Goal: Task Accomplishment & Management: Manage account settings

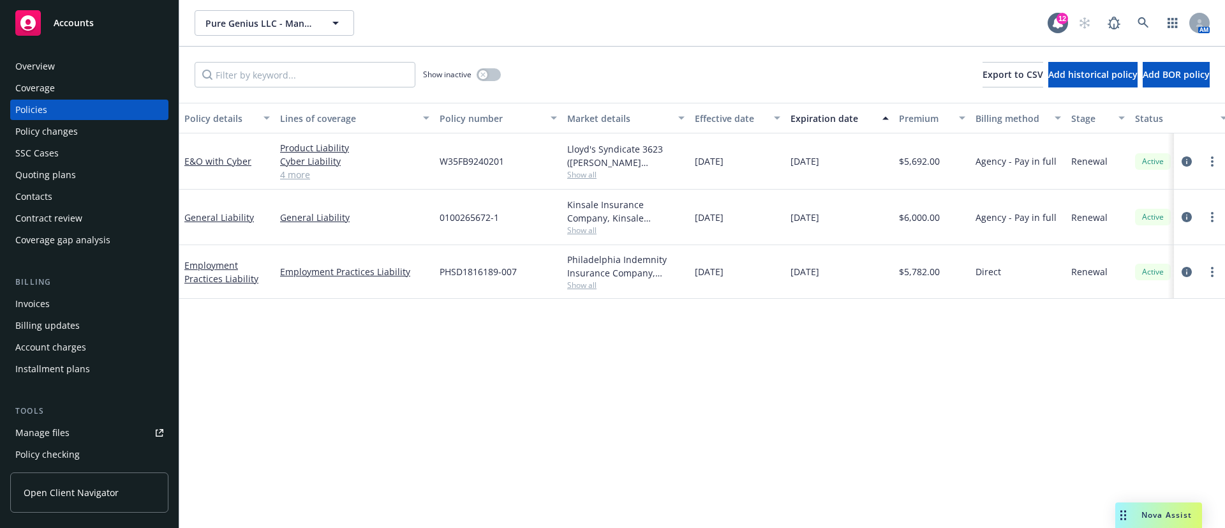
click at [481, 214] on span "0100265672-1" at bounding box center [469, 217] width 59 height 13
copy span "0100265672-1"
click at [590, 173] on span "Show all" at bounding box center [625, 174] width 117 height 11
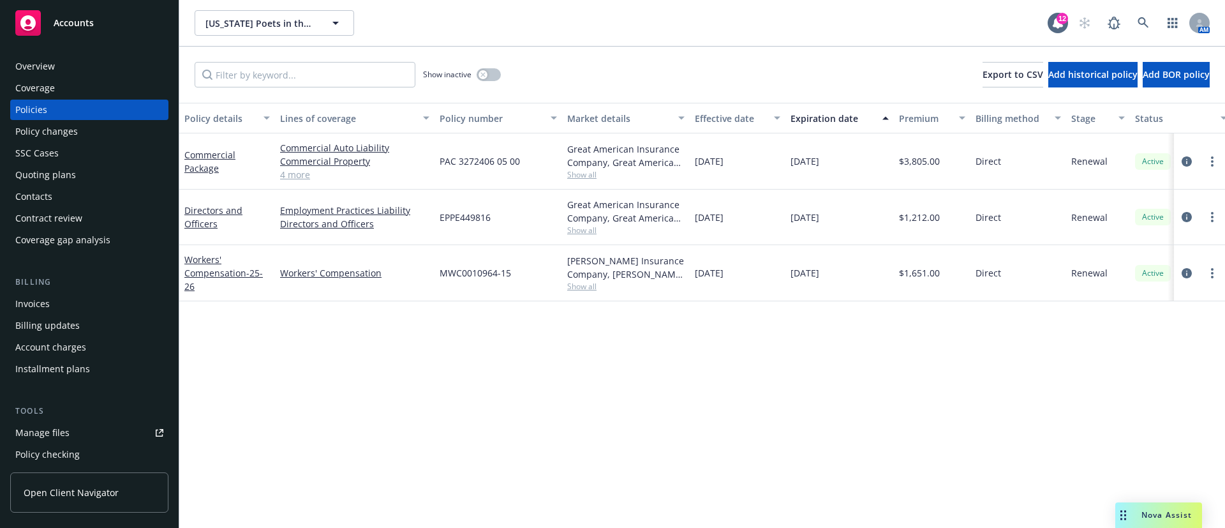
click at [576, 283] on span "Show all" at bounding box center [625, 286] width 117 height 11
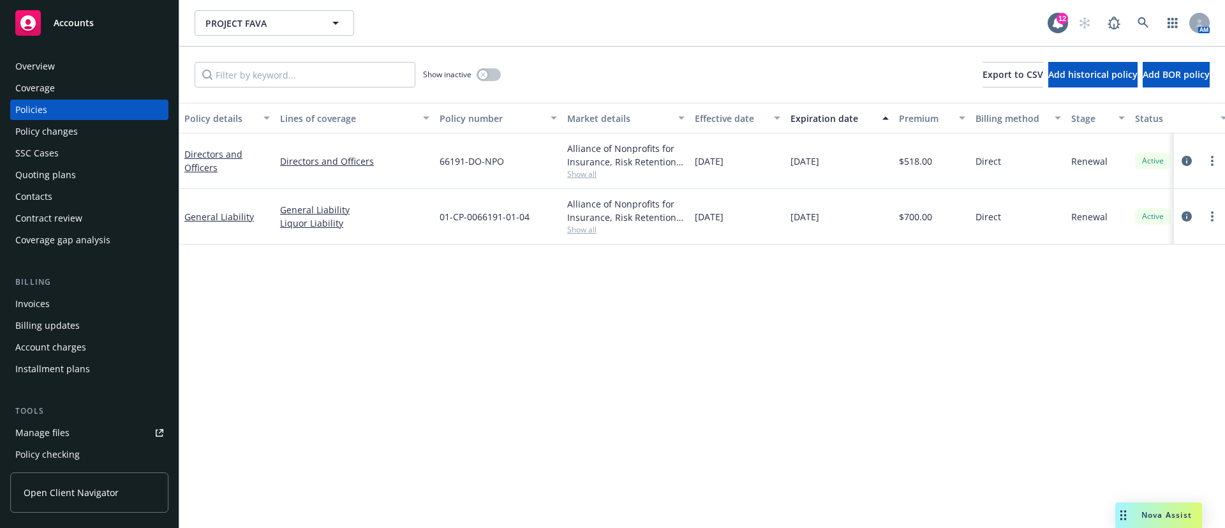
click at [571, 176] on span "Show all" at bounding box center [625, 173] width 117 height 11
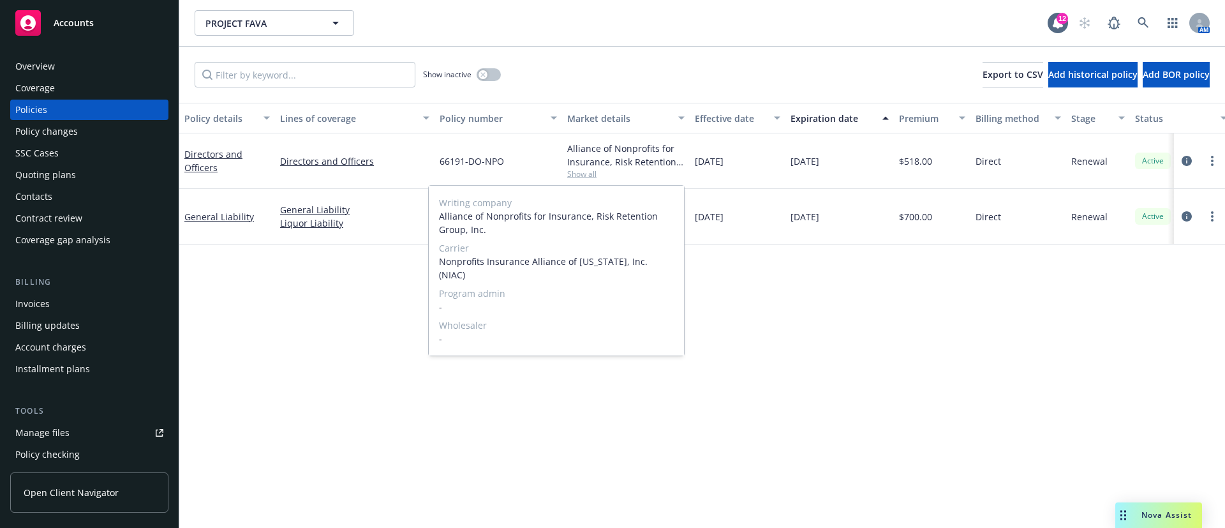
click at [650, 262] on span "Nonprofits Insurance Alliance of California, Inc. (NIAC)" at bounding box center [556, 268] width 235 height 27
click at [651, 262] on span "Nonprofits Insurance Alliance of California, Inc. (NIAC)" at bounding box center [556, 268] width 235 height 27
copy span "NIAC"
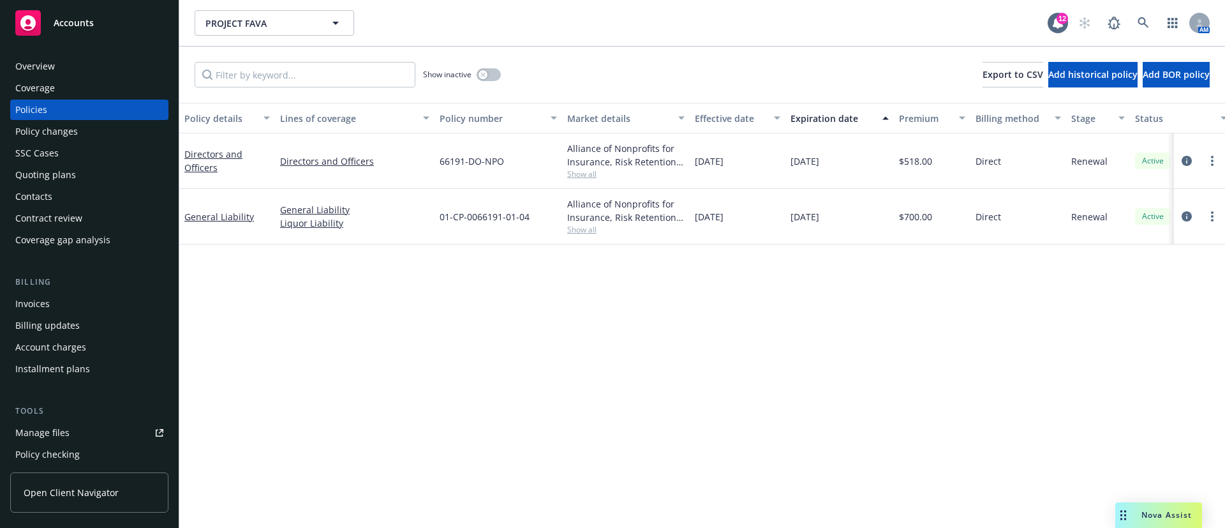
click at [728, 287] on div "Policy details Lines of coverage Policy number Market details Effective date Ex…" at bounding box center [702, 315] width 1046 height 425
click at [568, 235] on span "Show all" at bounding box center [625, 229] width 117 height 11
click at [463, 166] on span "66191-DO-NPO" at bounding box center [472, 160] width 64 height 13
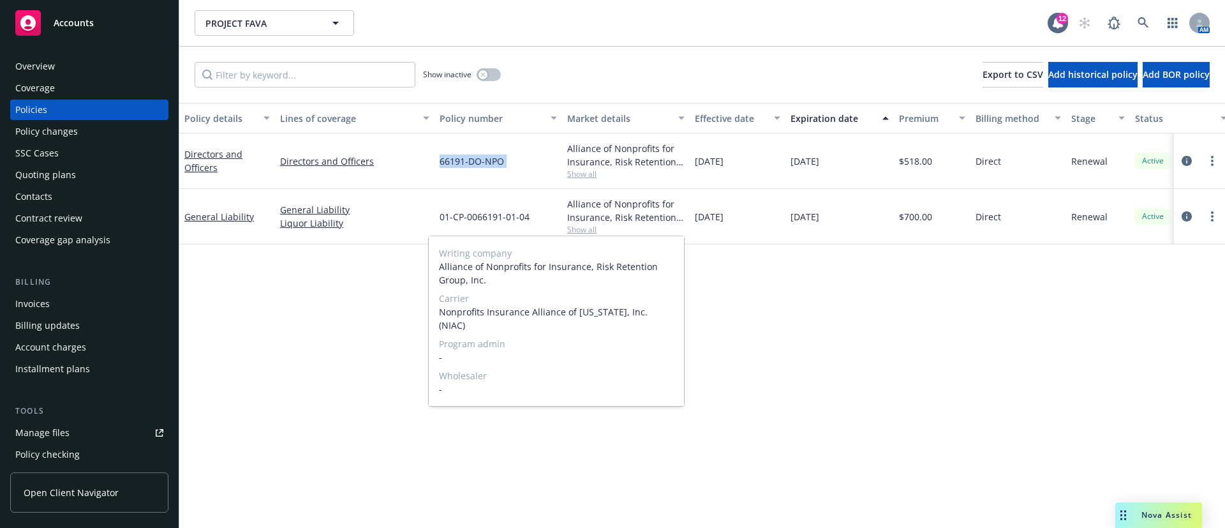
click at [463, 166] on span "66191-DO-NPO" at bounding box center [472, 160] width 64 height 13
copy span "66191-DO-NPO"
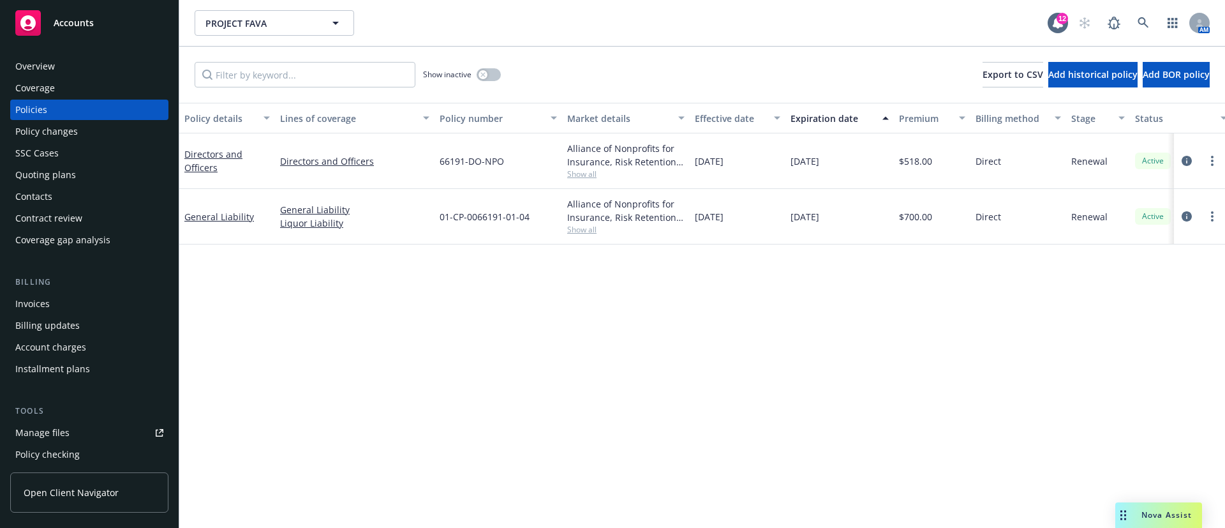
click at [495, 217] on span "01-CP-0066191-01-04" at bounding box center [485, 216] width 90 height 13
copy span "01-CP-0066191-01-04"
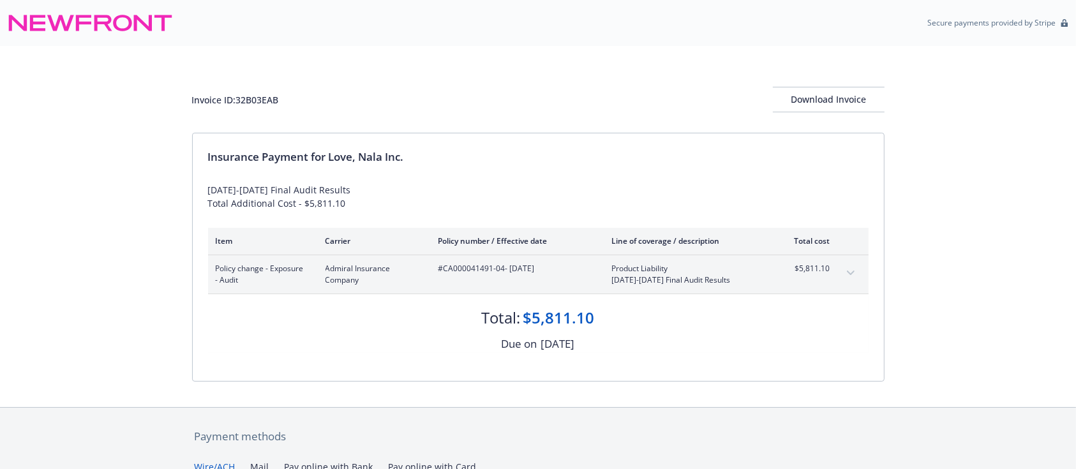
scroll to position [170, 0]
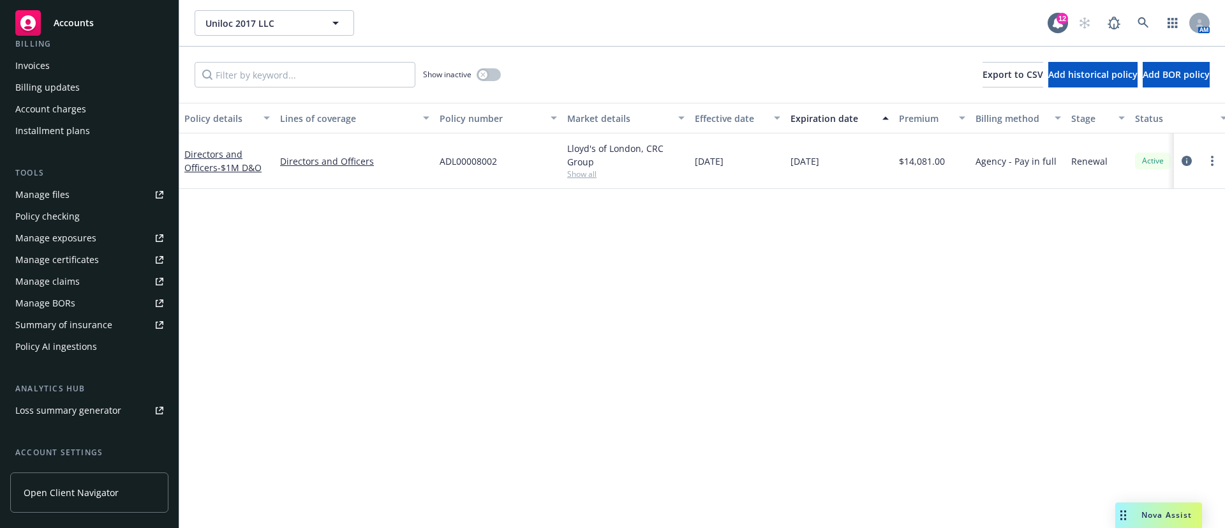
scroll to position [347, 0]
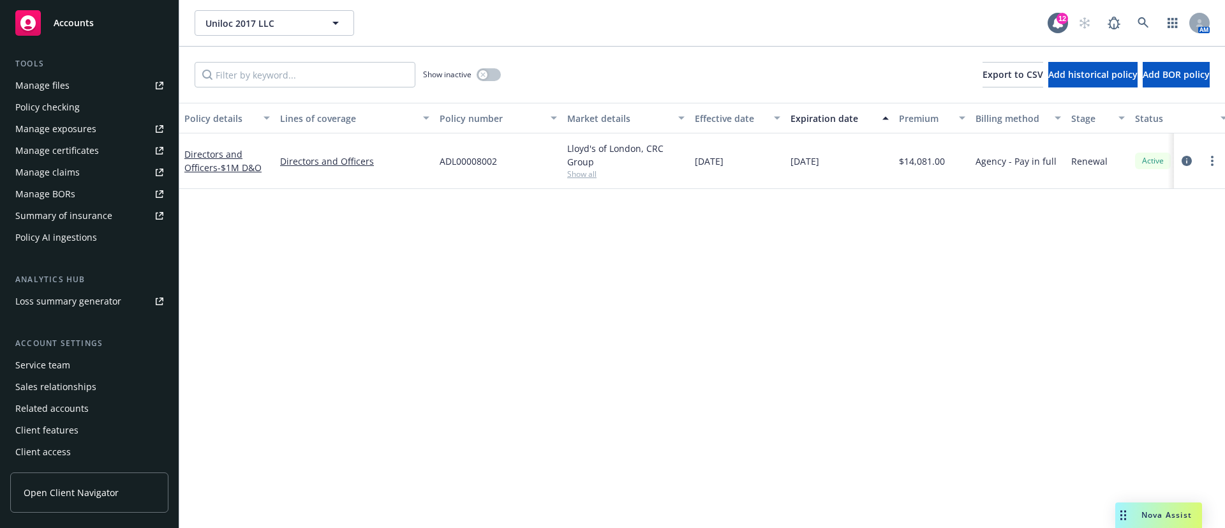
click at [84, 361] on div "Service team" at bounding box center [89, 365] width 148 height 20
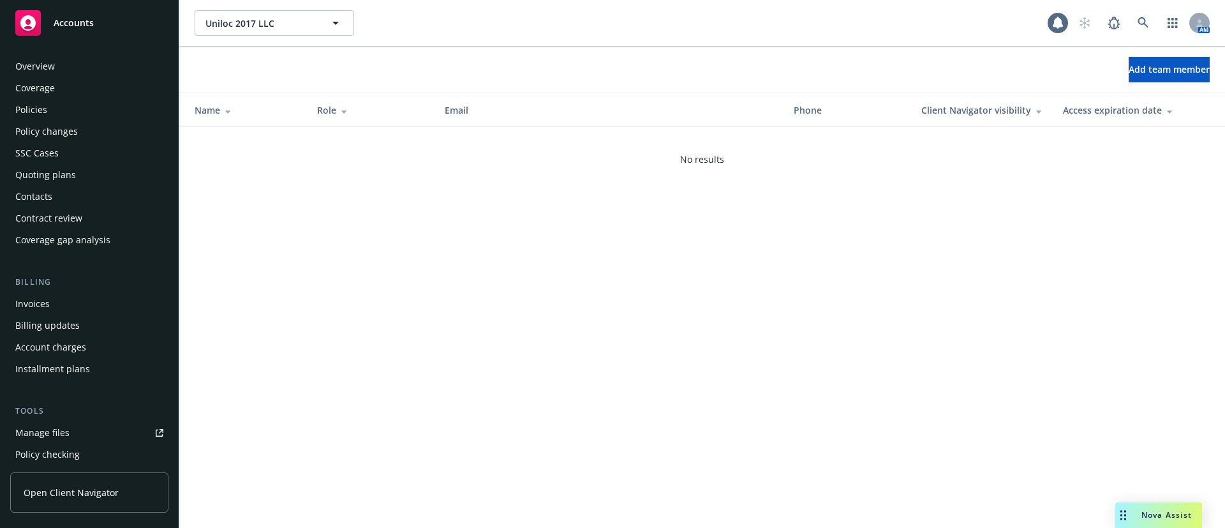
scroll to position [347, 0]
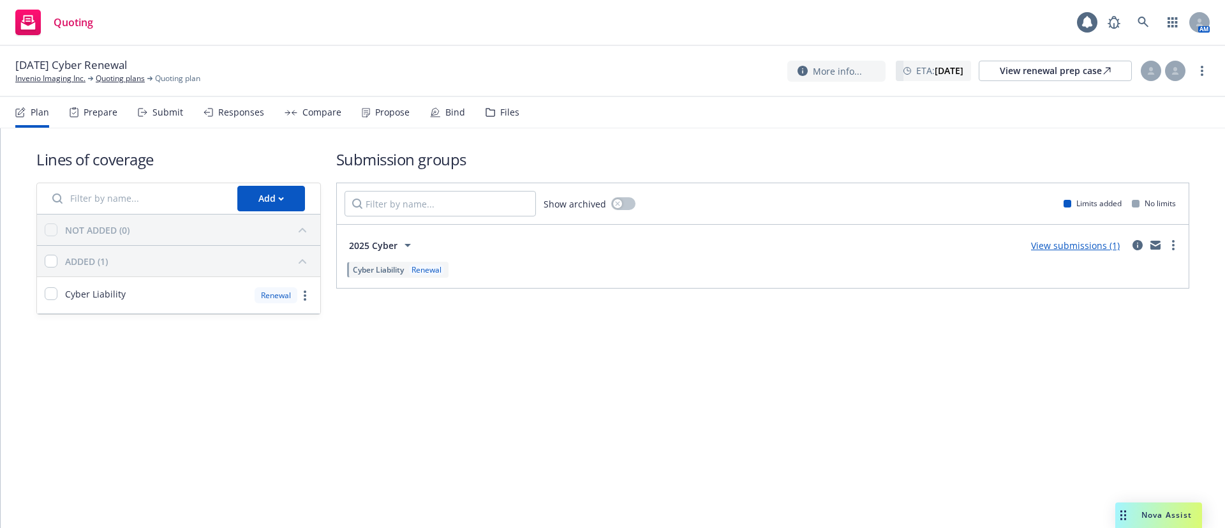
click at [394, 112] on div "Propose" at bounding box center [392, 112] width 34 height 10
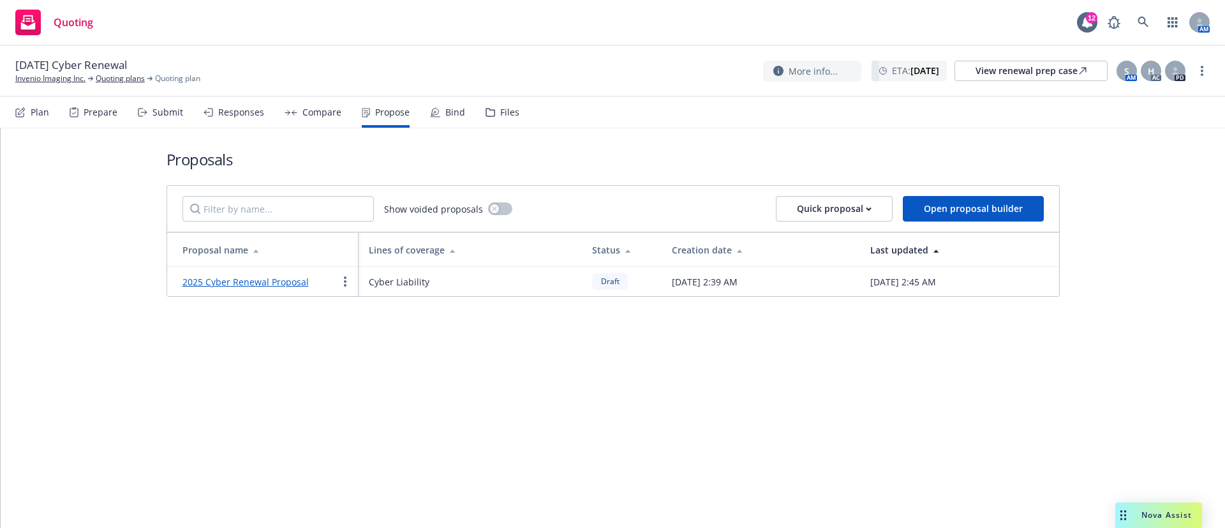
click at [235, 276] on link "2025 Cyber Renewal Proposal" at bounding box center [246, 282] width 126 height 12
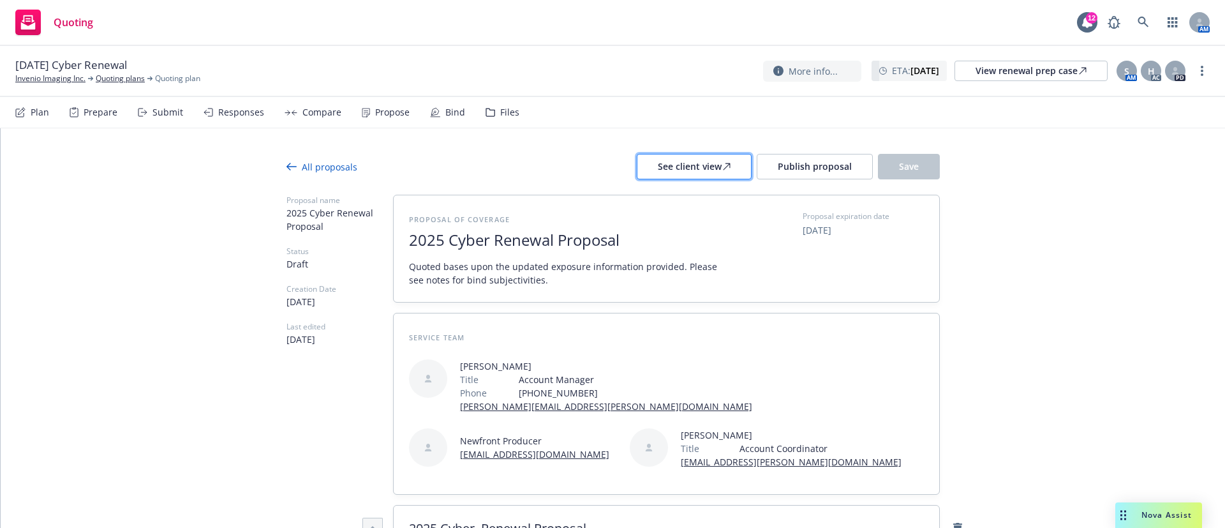
click at [704, 169] on div "See client view" at bounding box center [694, 166] width 73 height 24
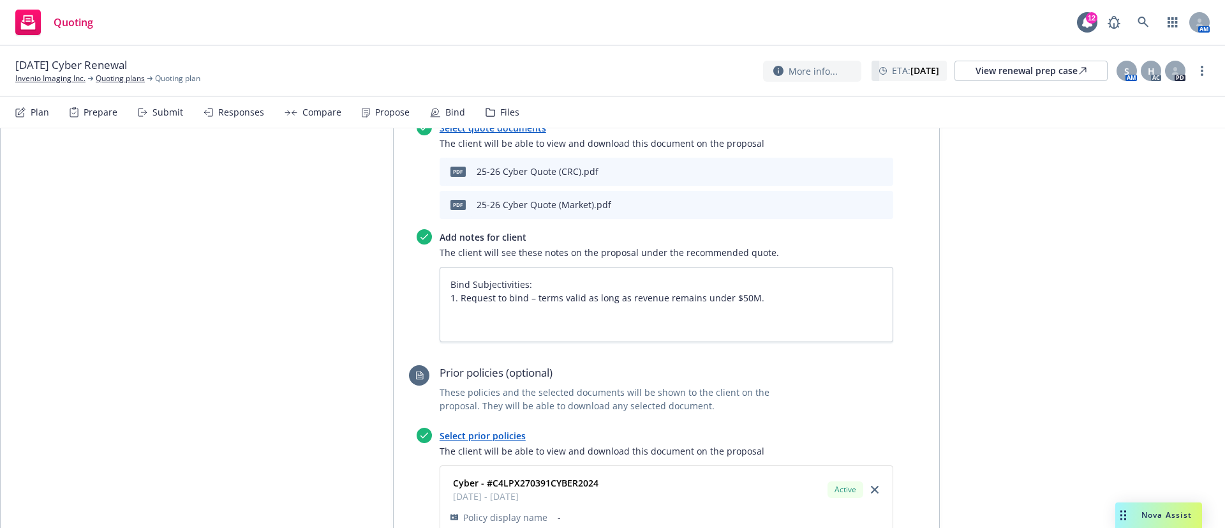
scroll to position [670, 0]
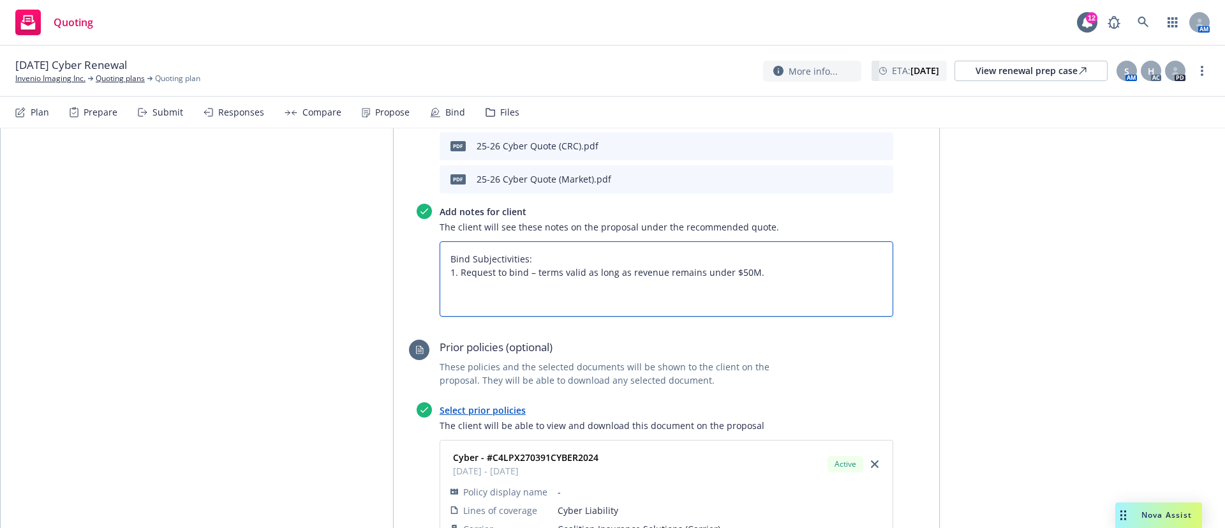
click at [643, 292] on textarea "Bind Subjectivities: 1. Request to bind – terms valid as long as revenue remain…" at bounding box center [667, 278] width 454 height 75
click at [819, 275] on textarea "Bind Subjectivities: 1. Request to bind – terms valid as long as revenue remain…" at bounding box center [667, 278] width 454 height 75
type textarea "x"
type textarea "Bind Subjectivities: 1. Request to bind – terms valid as long as revenue remain…"
type textarea "x"
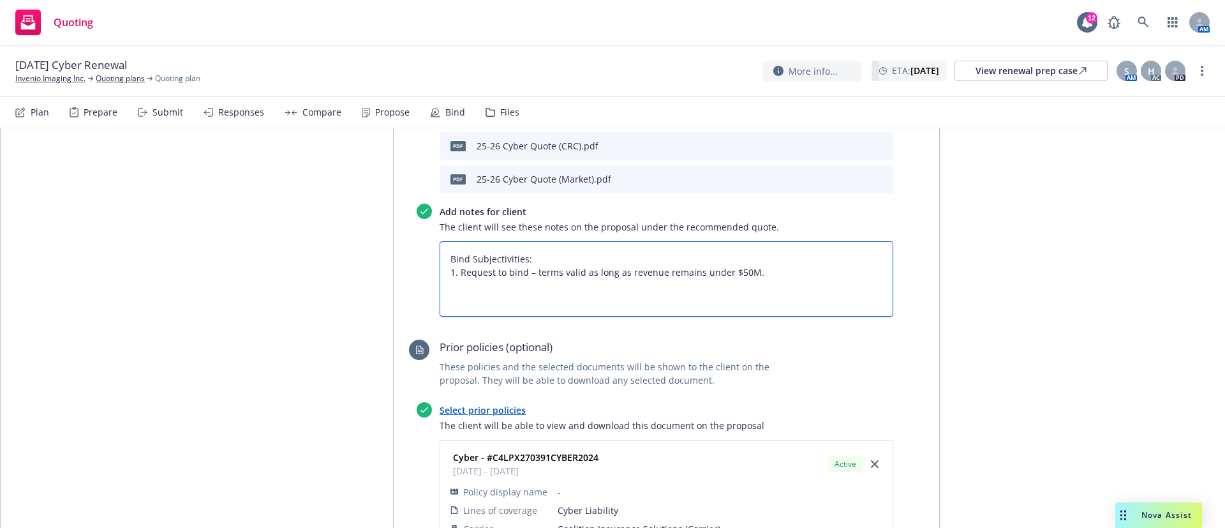
type textarea "Bind Subjectivities: 1. Request to bind – terms valid as long as revenue remain…"
type textarea "x"
type textarea "Bind Subjectivities: 1. Request to bind – terms valid as long as revenue remain…"
type textarea "x"
type textarea "Bind Subjectivities: 1. Request to bind – terms valid as long as revenue remain…"
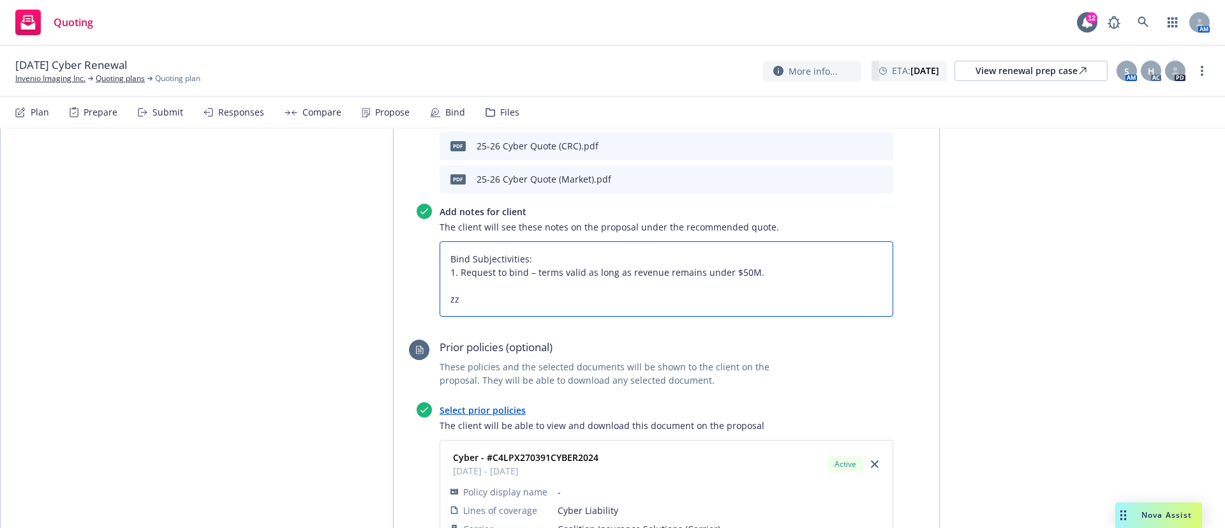
type textarea "x"
type textarea "Bind Subjectivities: 1. Request to bind – terms valid as long as revenue remain…"
type textarea "x"
type textarea "Bind Subjectivities: 1. Request to bind – terms valid as long as revenue remain…"
type textarea "x"
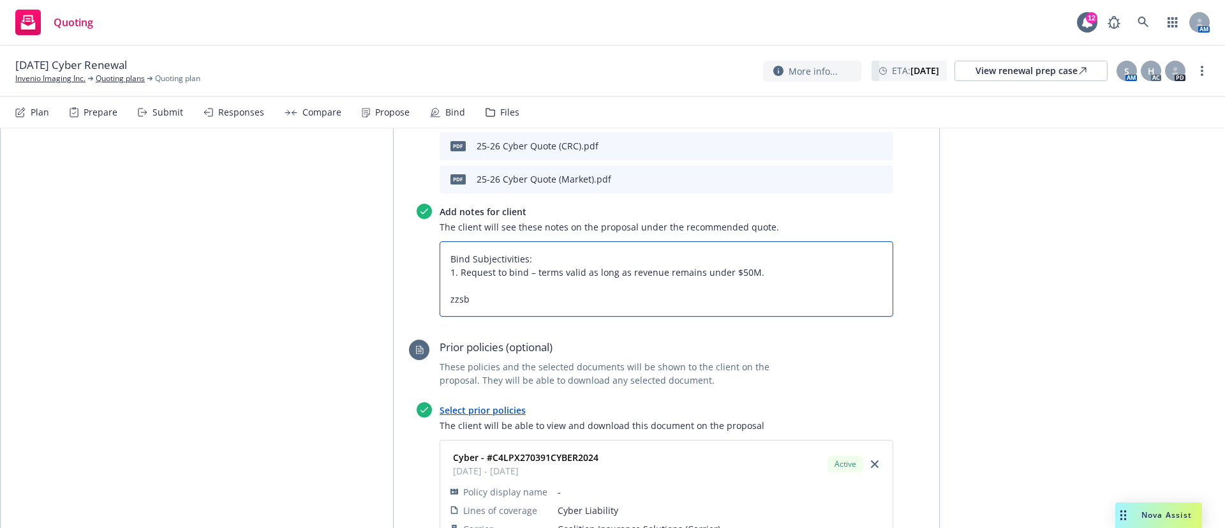
type textarea "Bind Subjectivities: 1. Request to bind – terms valid as long as revenue remain…"
type textarea "x"
type textarea "Bind Subjectivities: 1. Request to bind – terms valid as long as revenue remain…"
type textarea "x"
type textarea "Bind Subjectivities: 1. Request to bind – terms valid as long as revenue remain…"
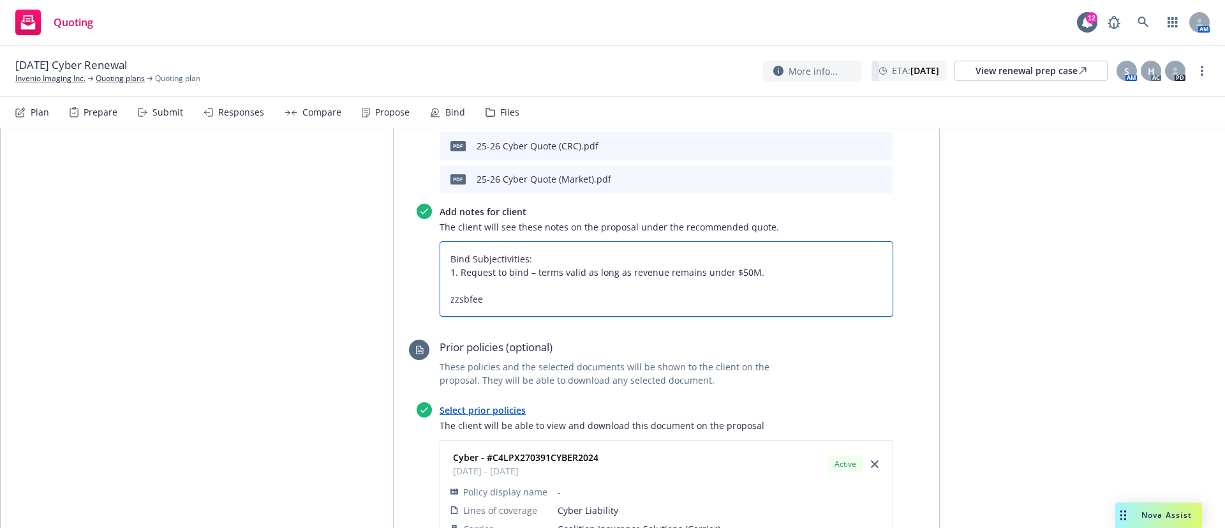
type textarea "x"
type textarea "Bind Subjectivities: 1. Request to bind – terms valid as long as revenue remain…"
paste textarea "All taxes and fees are estimated, subject to change upon binding, and fully ear…"
type textarea "x"
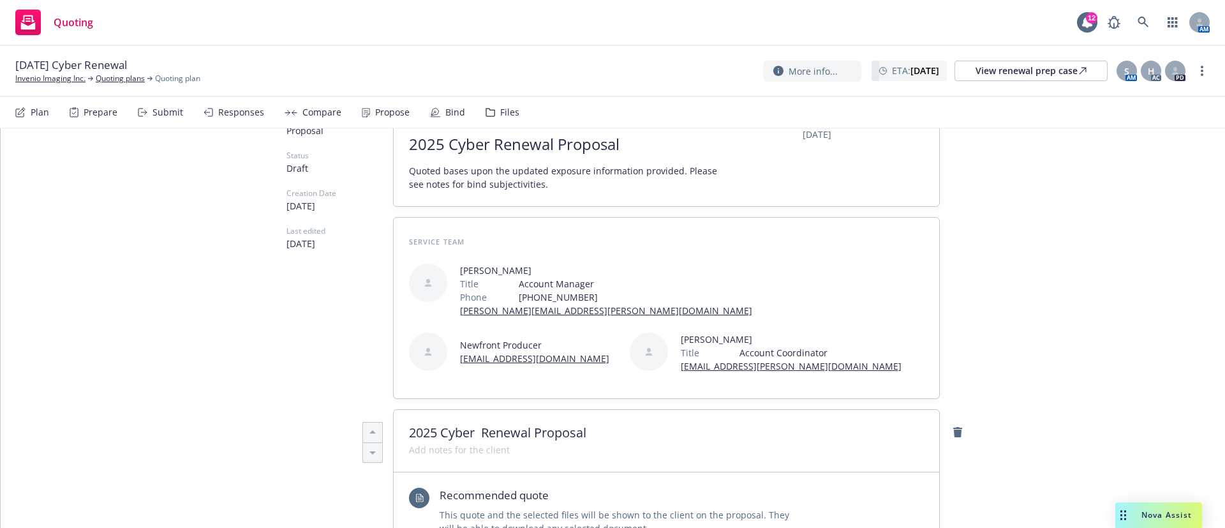
scroll to position [0, 0]
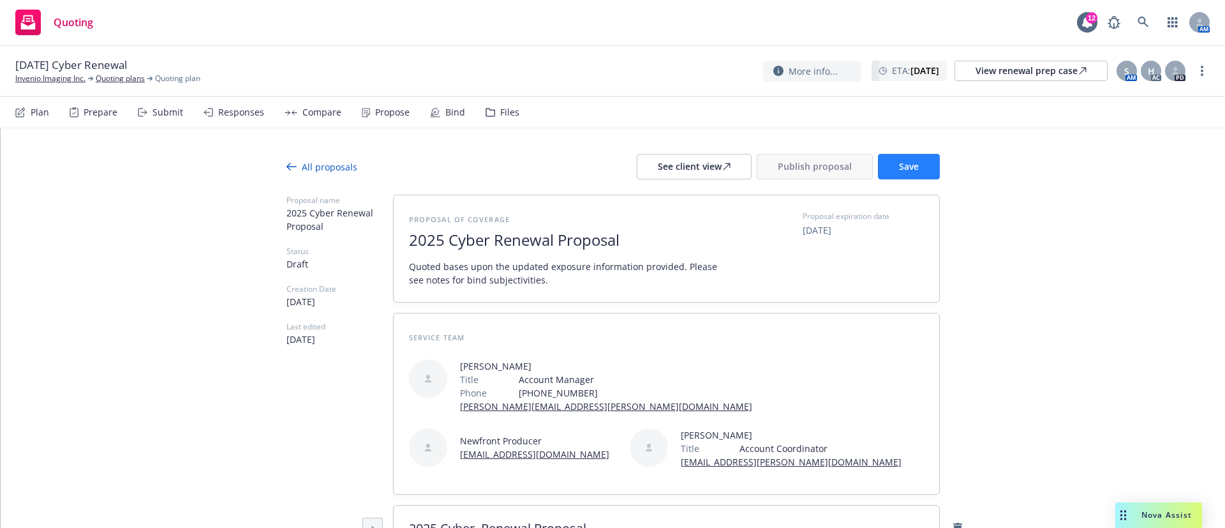
type textarea "Bind Subjectivities: 1. Request to bind – terms valid as long as revenue remain…"
click at [915, 166] on button "Save" at bounding box center [909, 167] width 62 height 26
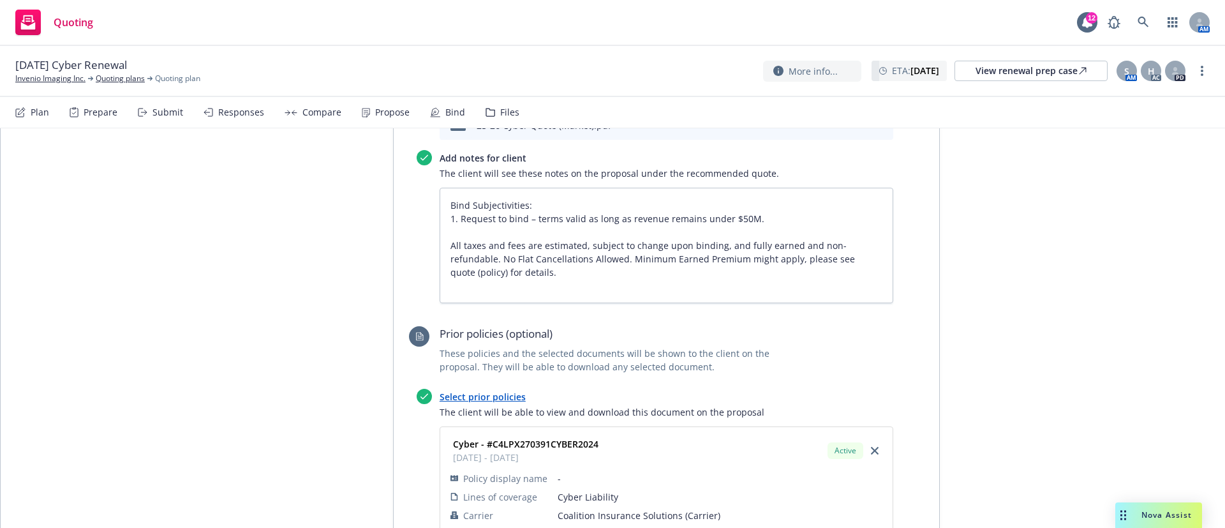
scroll to position [532, 0]
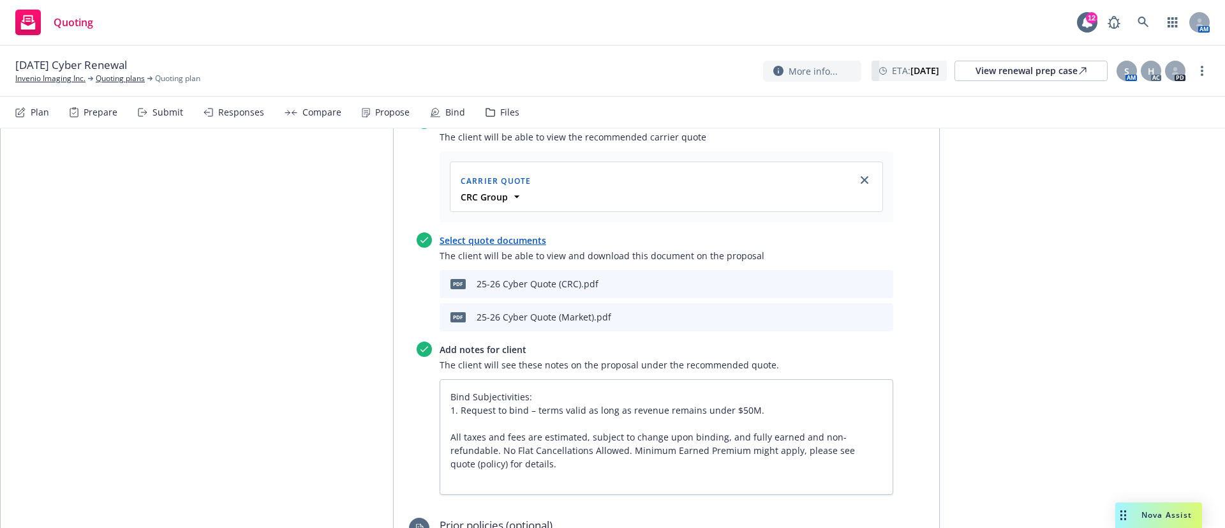
type textarea "x"
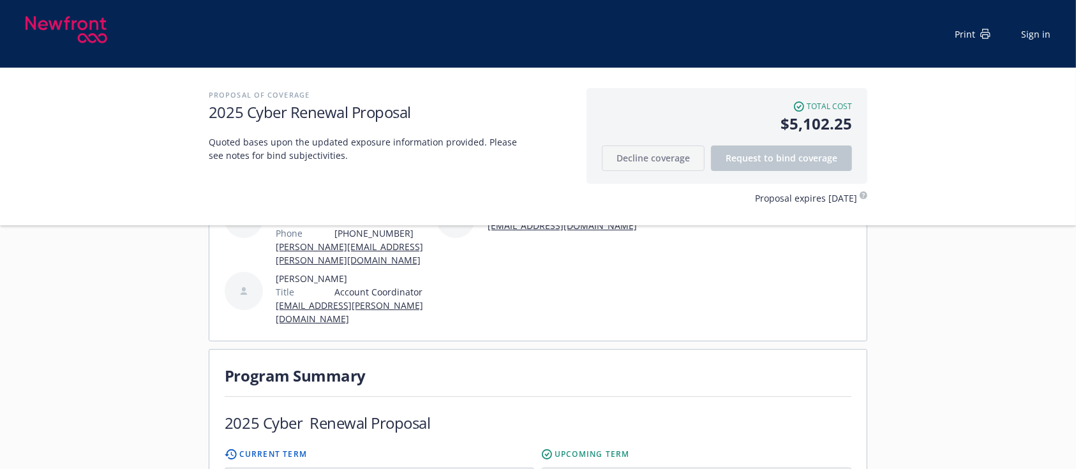
scroll to position [340, 0]
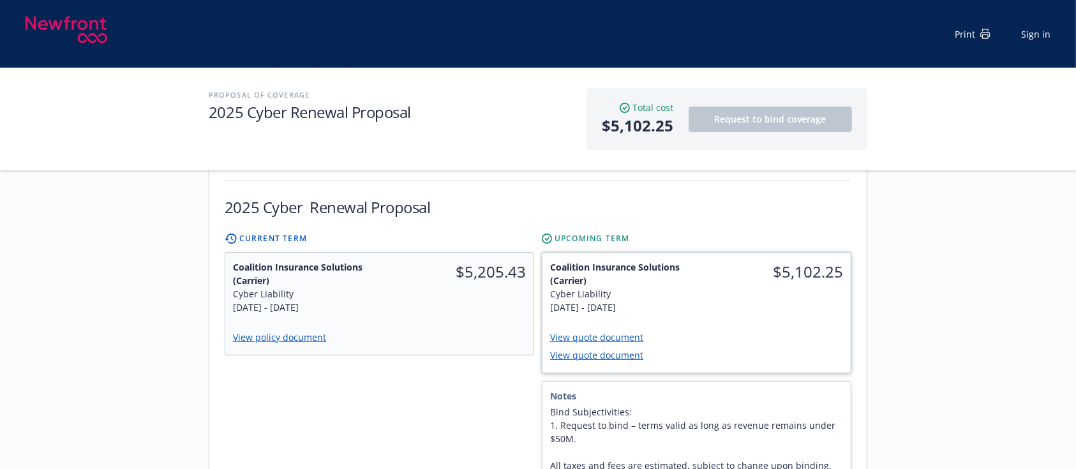
click at [626, 331] on link "View quote document" at bounding box center [601, 337] width 103 height 12
click at [622, 349] on link "View quote document" at bounding box center [601, 355] width 103 height 12
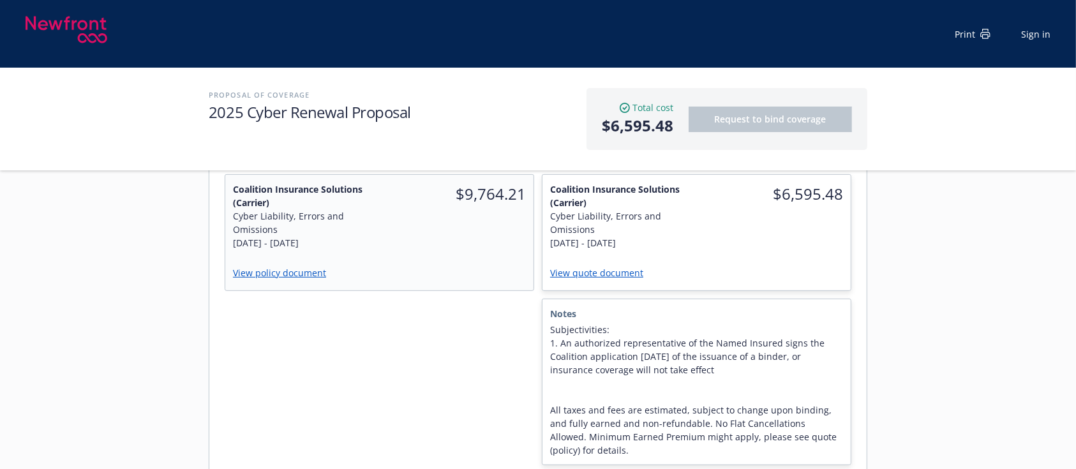
scroll to position [425, 0]
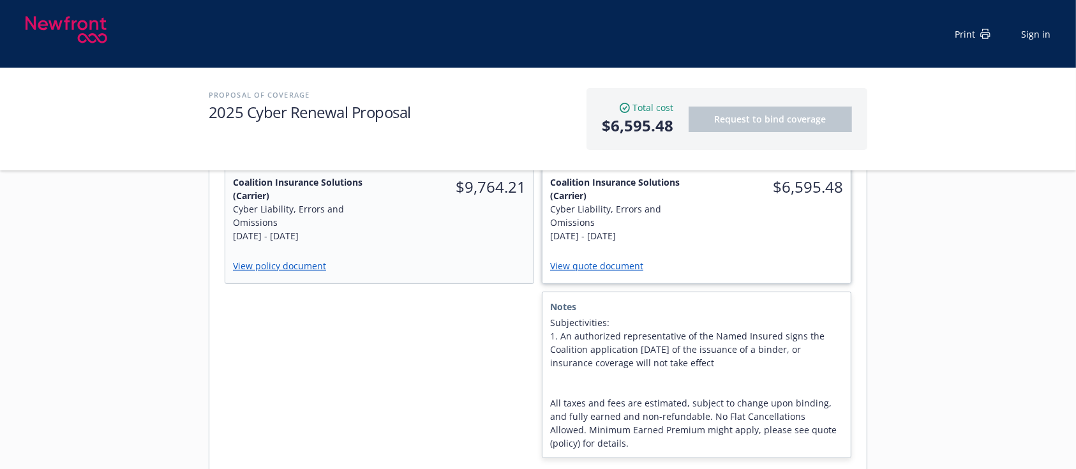
click at [599, 260] on link "View quote document" at bounding box center [601, 266] width 103 height 12
click at [284, 250] on div "View policy document" at bounding box center [380, 266] width 310 height 33
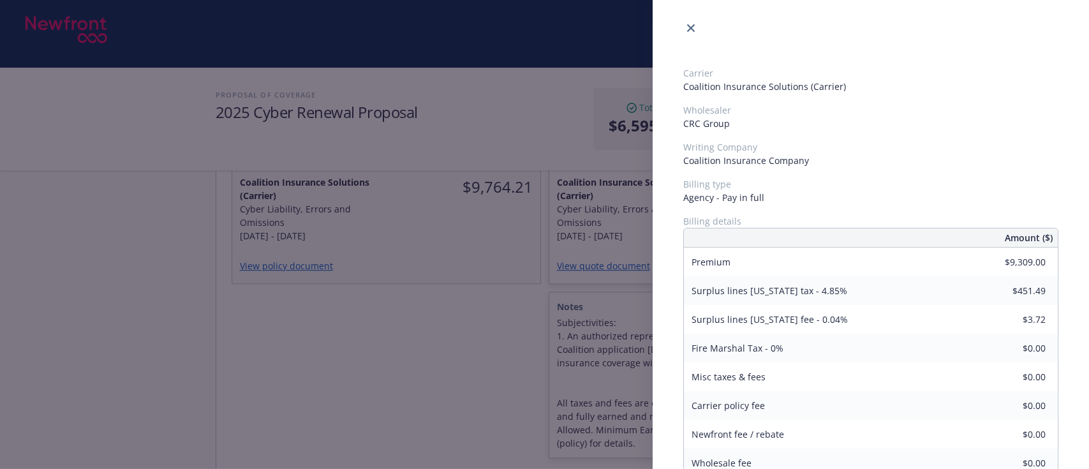
click at [344, 237] on div "Carrier Coalition Insurance Solutions (Carrier) Wholesaler CRC Group Writing Co…" at bounding box center [544, 234] width 1089 height 469
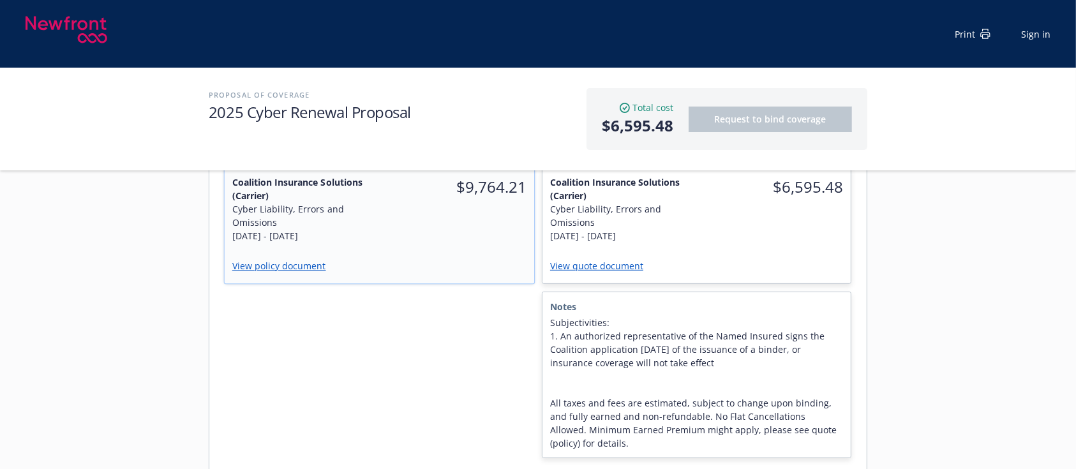
click at [306, 260] on link "View policy document" at bounding box center [284, 266] width 104 height 12
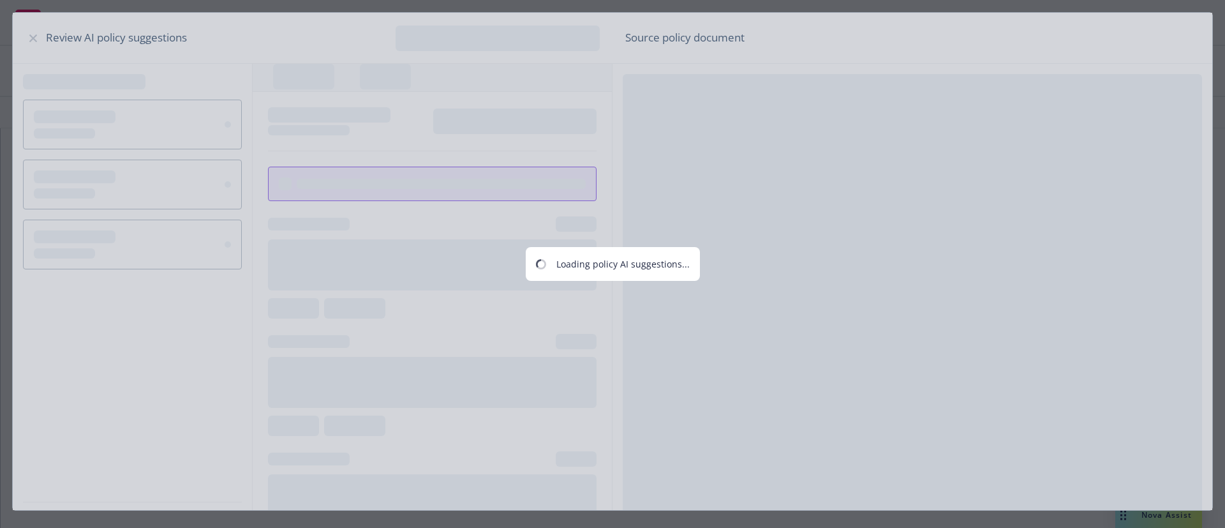
click at [33, 36] on div "Loading policy AI suggestions..." at bounding box center [612, 264] width 1225 height 528
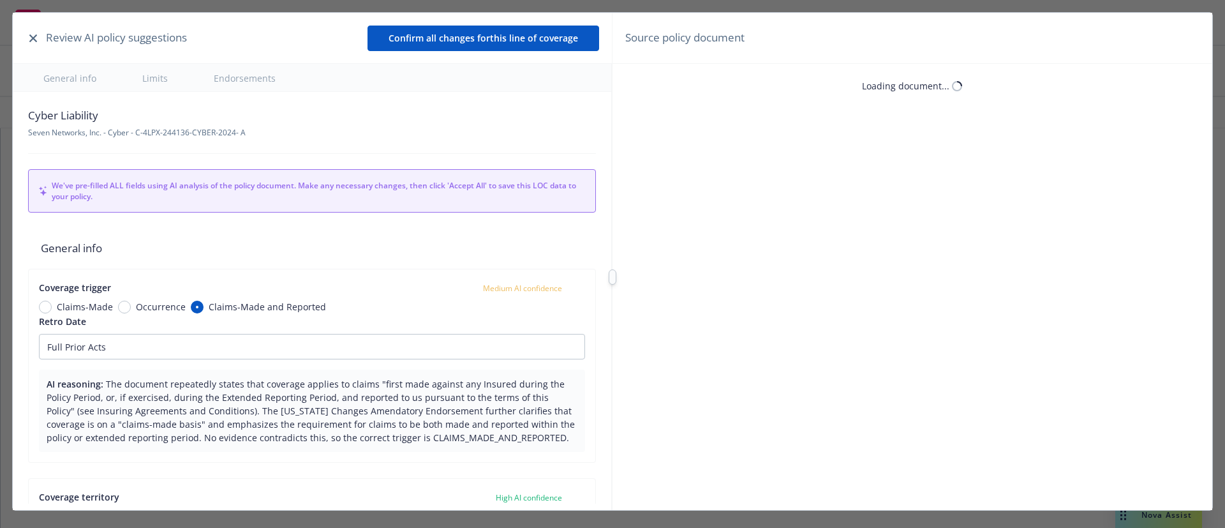
type textarea "x"
click at [27, 33] on button "button" at bounding box center [33, 38] width 15 height 15
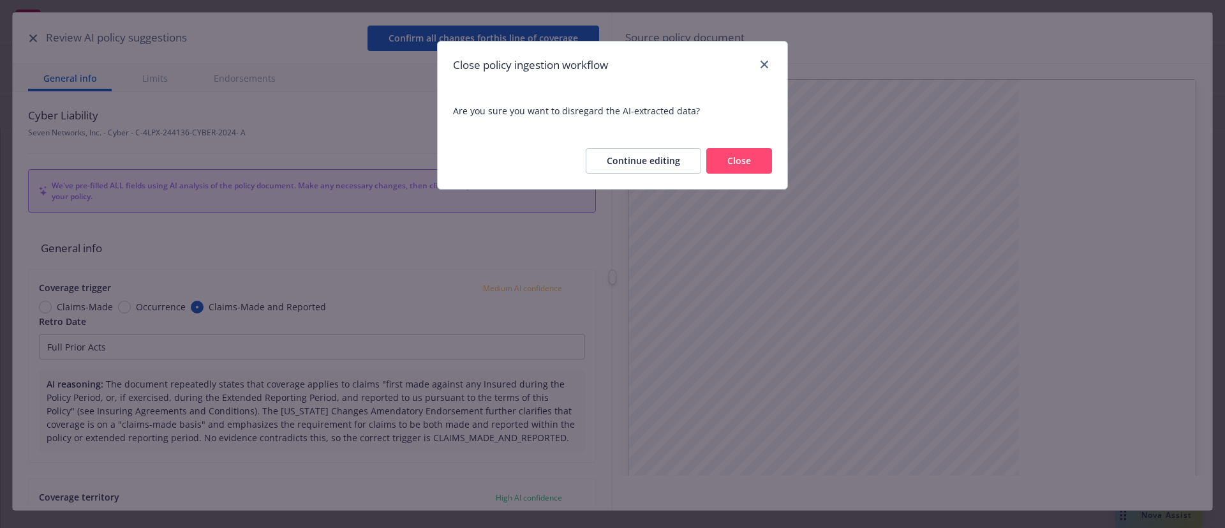
click at [742, 154] on button "Close" at bounding box center [740, 161] width 66 height 26
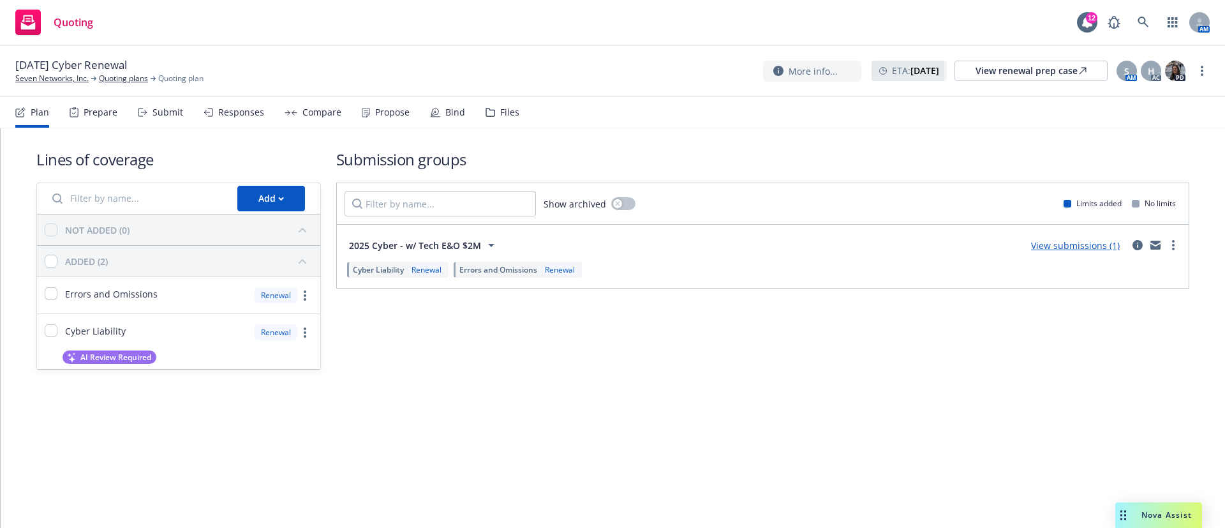
click at [172, 117] on div "Submit" at bounding box center [168, 112] width 31 height 10
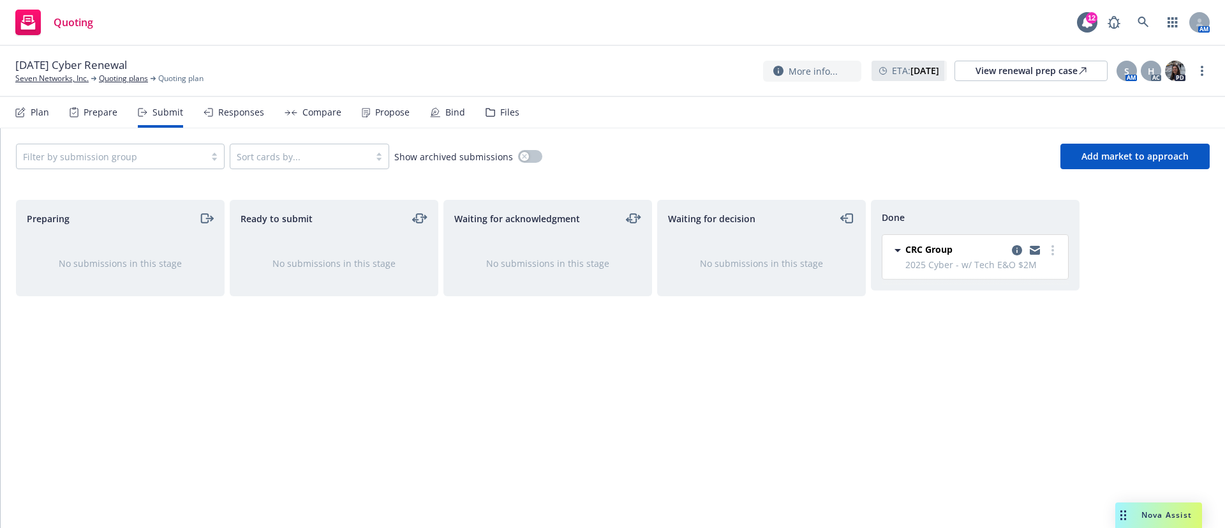
click at [99, 119] on div "Prepare" at bounding box center [94, 112] width 48 height 31
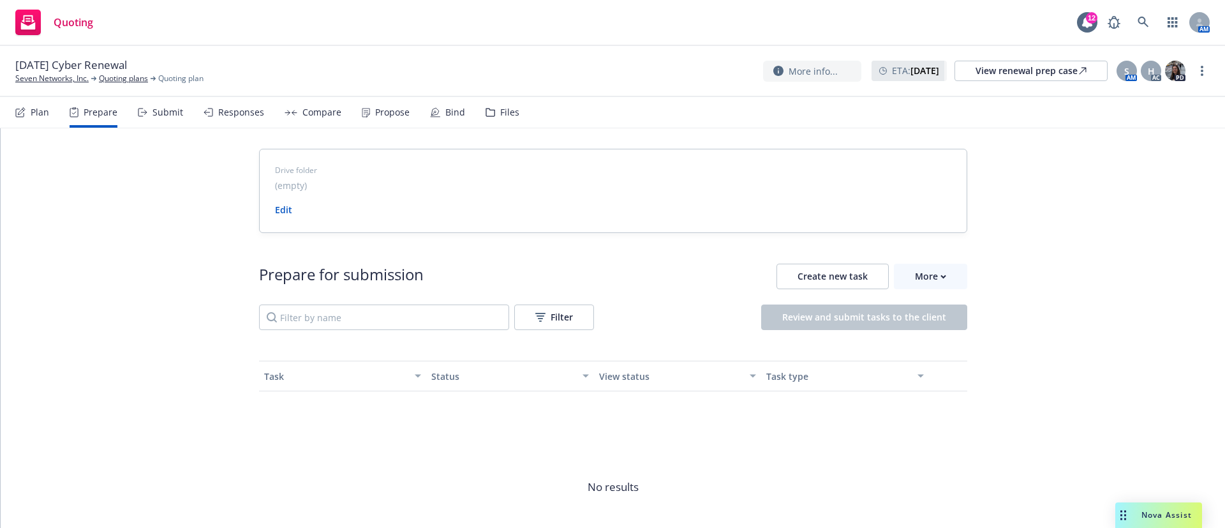
click at [250, 116] on div "Responses" at bounding box center [241, 112] width 46 height 10
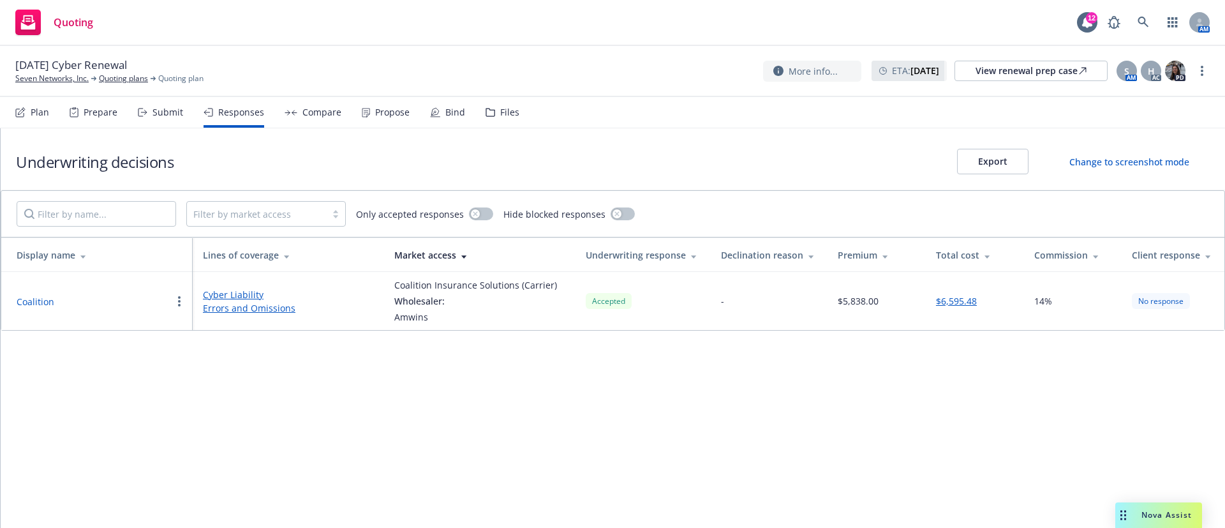
click at [182, 297] on button "button" at bounding box center [179, 301] width 15 height 15
